Goal: Find specific page/section: Find specific page/section

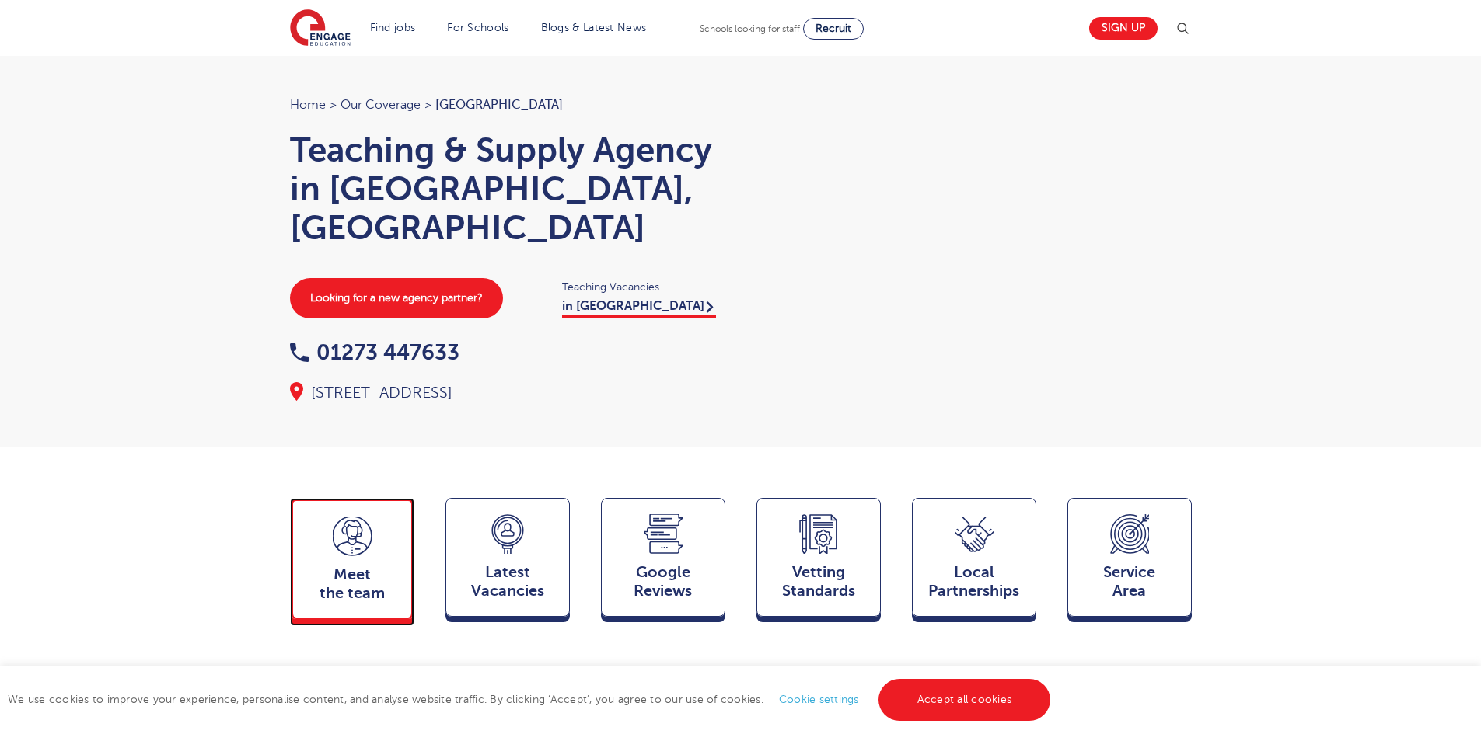
click at [323, 531] on div "Meet the team Team" at bounding box center [352, 558] width 124 height 121
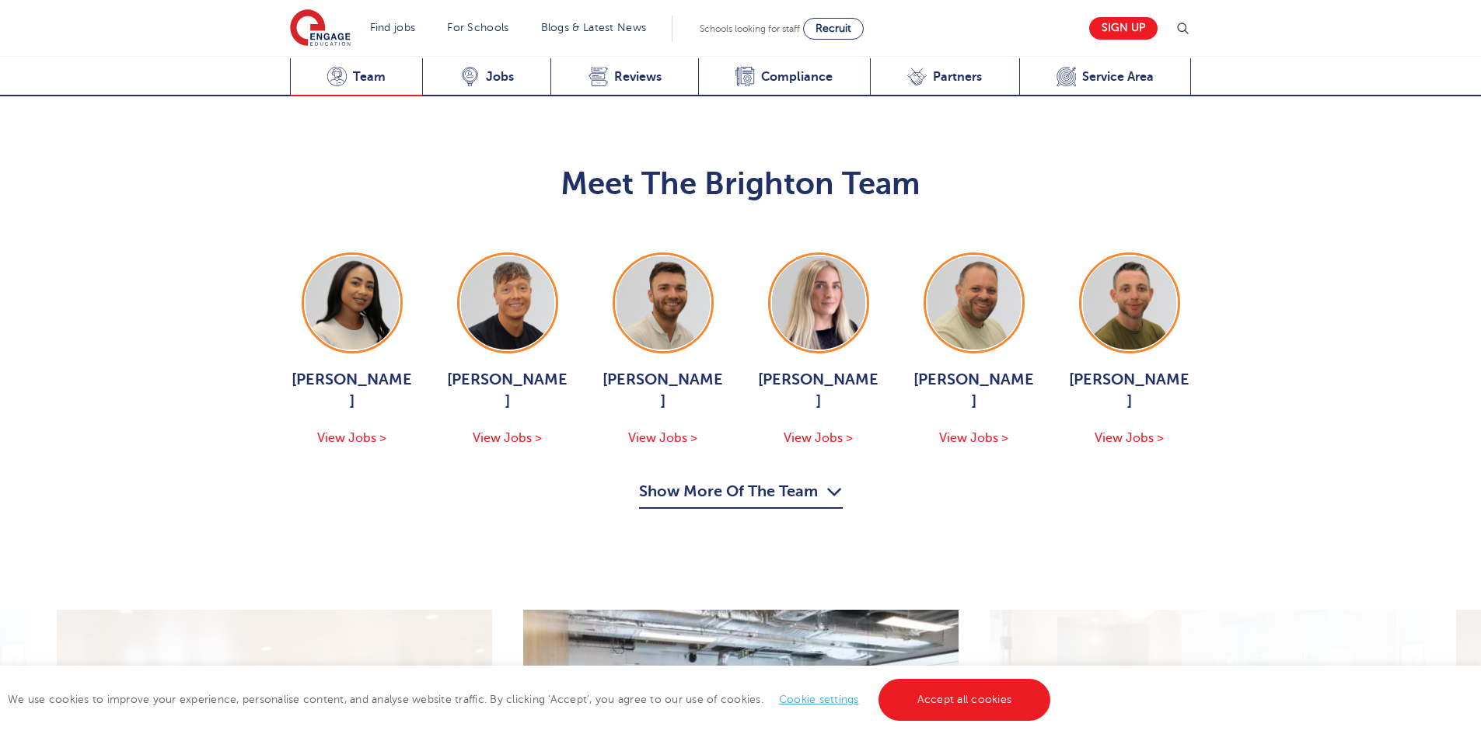
scroll to position [1571, 0]
click at [839, 479] on icon "button" at bounding box center [834, 491] width 16 height 25
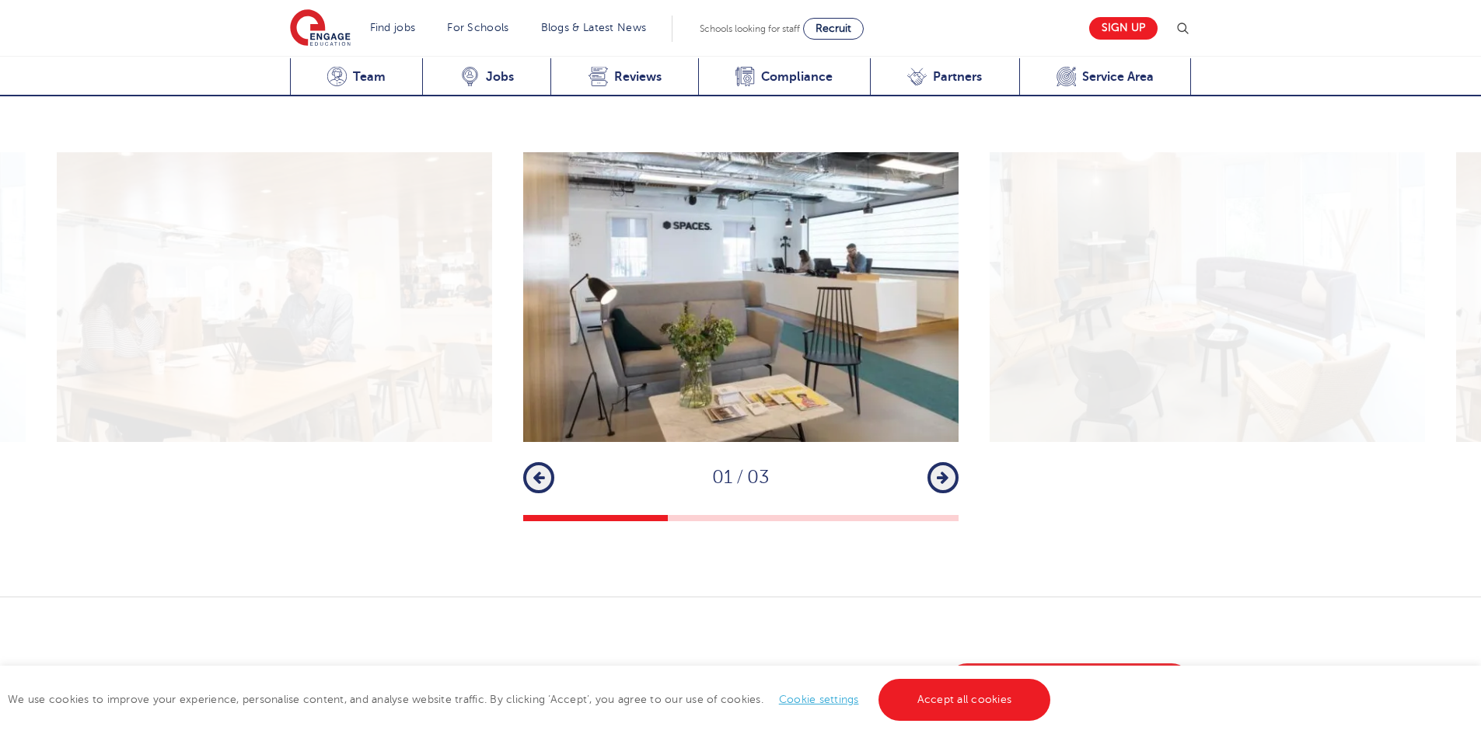
scroll to position [2270, 0]
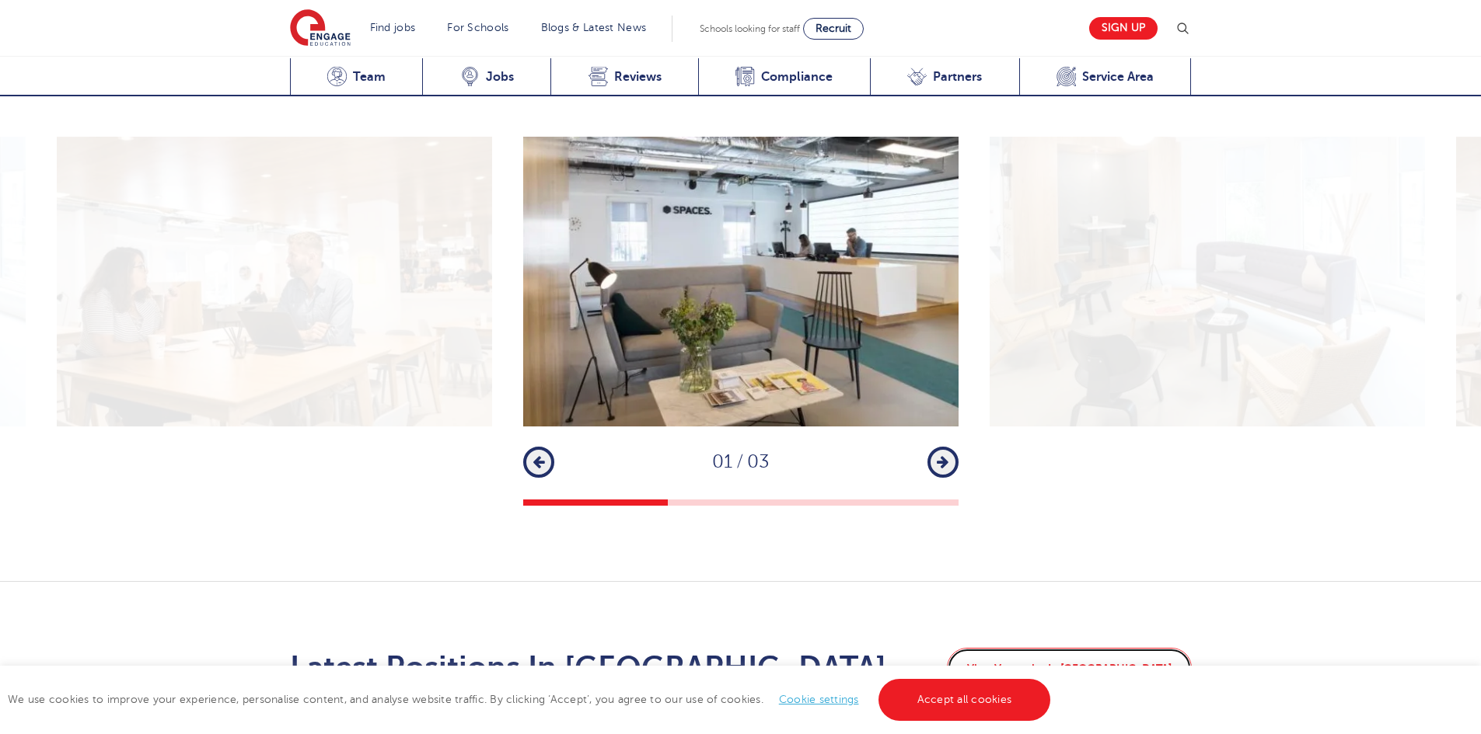
click at [1085, 648] on link "View Vacancies In Brighton" at bounding box center [1069, 668] width 245 height 40
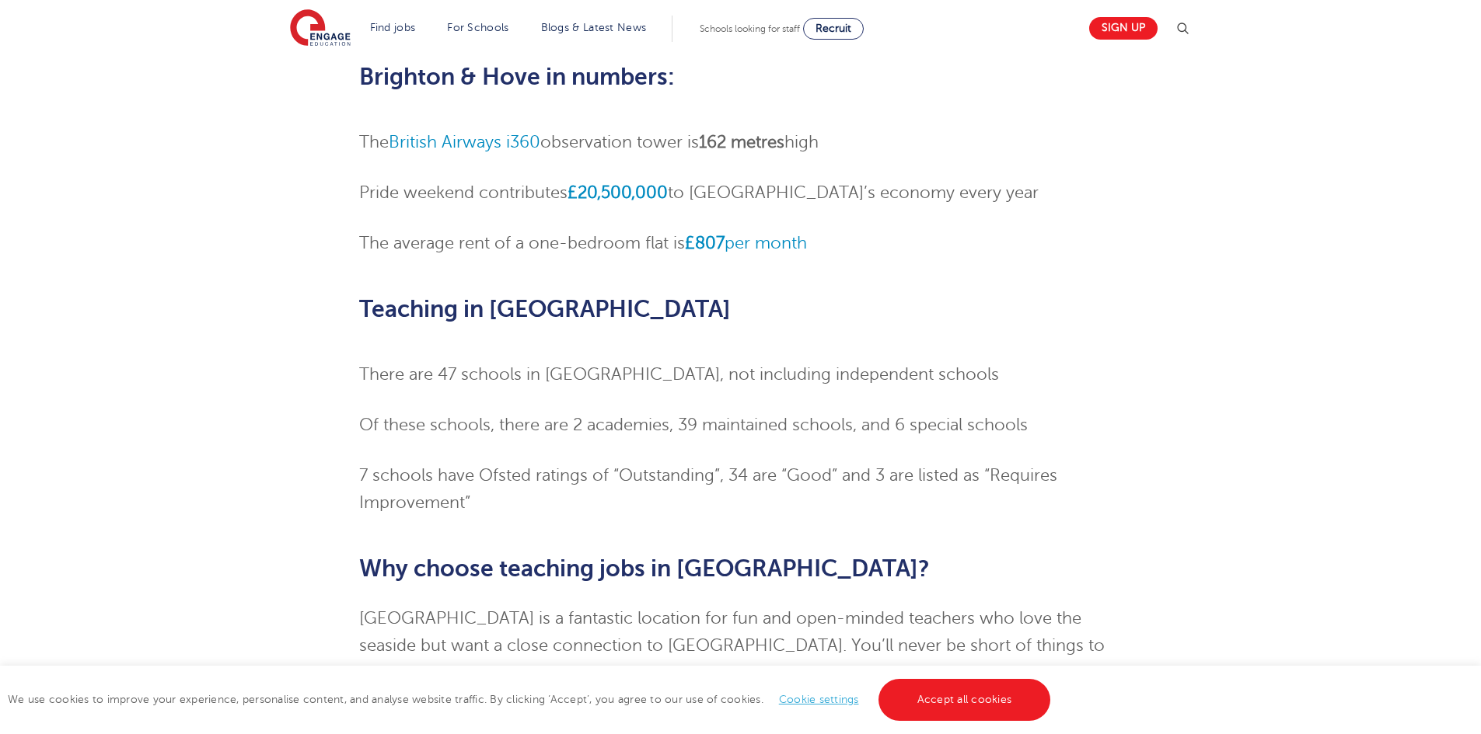
scroll to position [389, 0]
